Goal: Navigation & Orientation: Find specific page/section

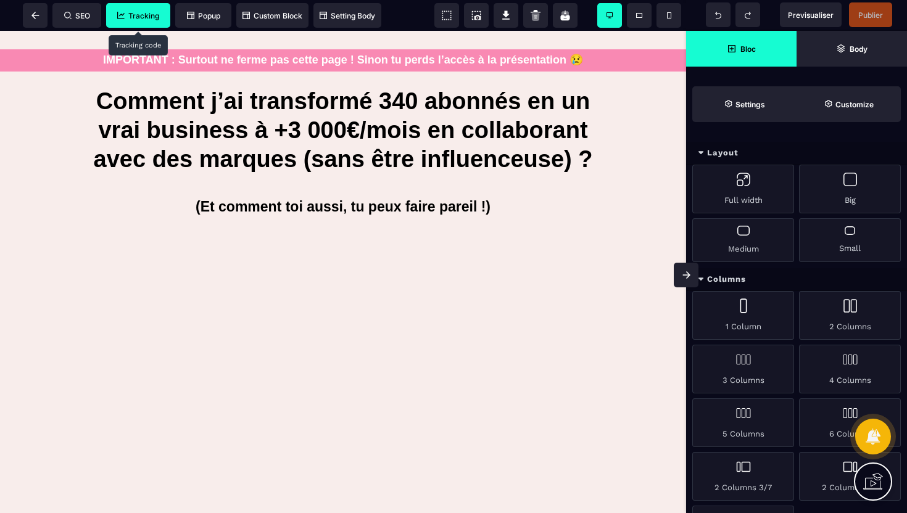
click at [133, 16] on span "Tracking" at bounding box center [138, 15] width 42 height 9
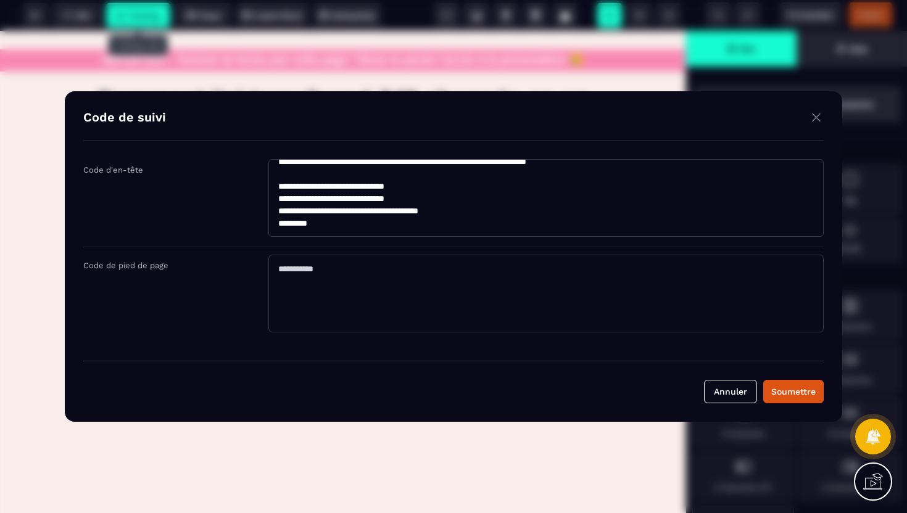
scroll to position [121, 0]
click at [812, 118] on img "Modal window" at bounding box center [816, 117] width 15 height 15
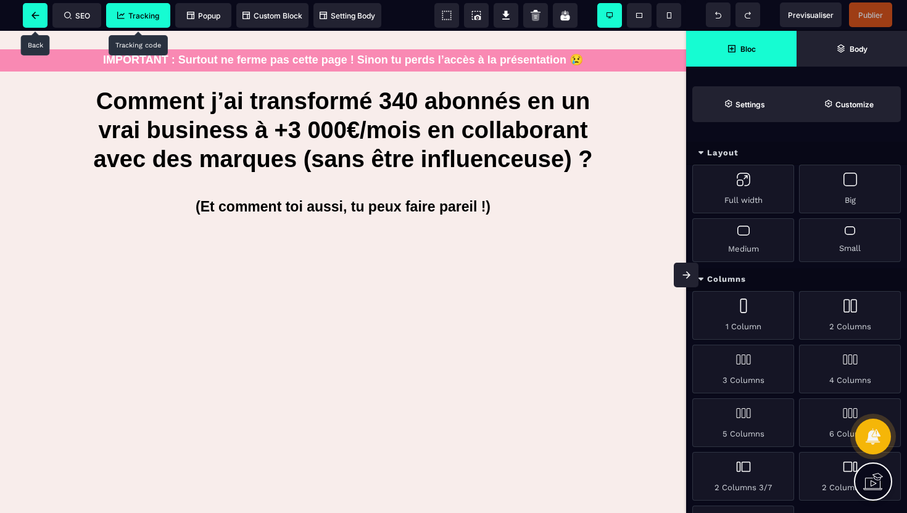
click at [33, 14] on icon at bounding box center [34, 15] width 7 height 7
